Goal: Task Accomplishment & Management: Use online tool/utility

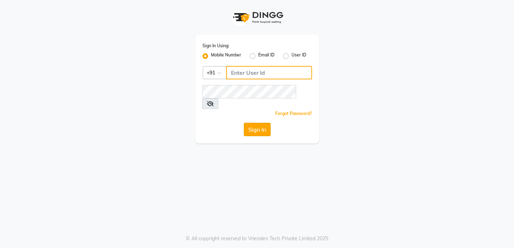
type input "7826887778"
click at [248, 123] on button "Sign In" at bounding box center [257, 129] width 27 height 13
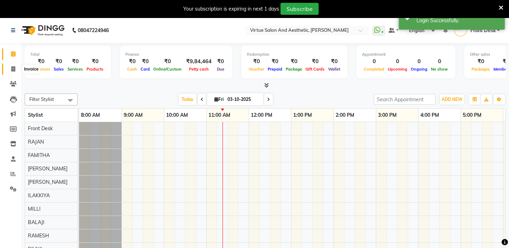
click at [9, 71] on span at bounding box center [13, 69] width 12 height 8
select select "service"
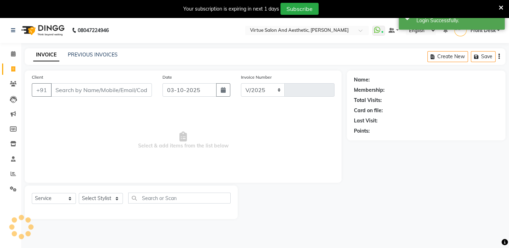
select select "7053"
type input "1452"
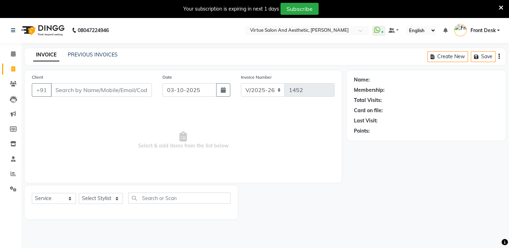
click at [95, 51] on div "INVOICE PREVIOUS INVOICES Create New Save" at bounding box center [265, 56] width 481 height 17
click at [98, 58] on link "PREVIOUS INVOICES" at bounding box center [93, 55] width 50 height 6
